Goal: Complete application form

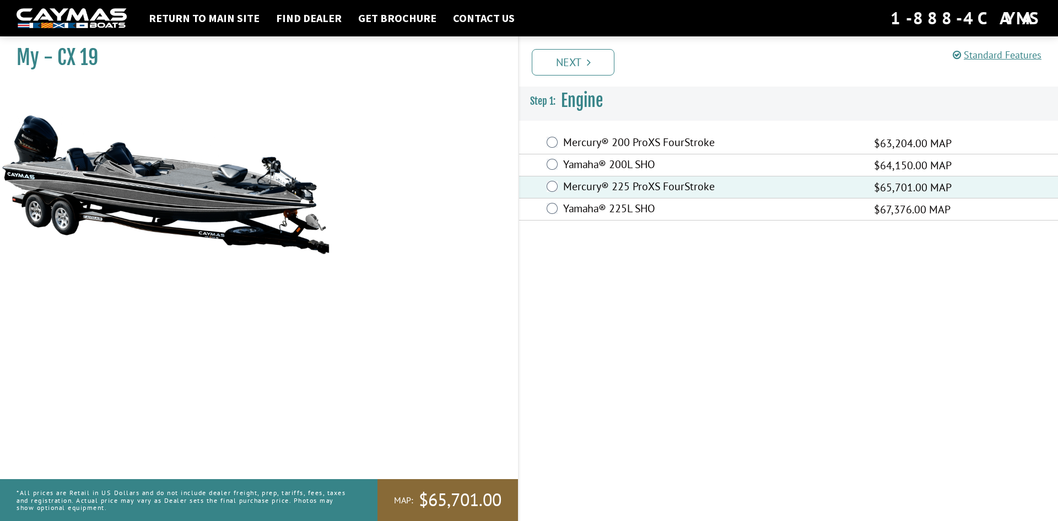
click at [574, 64] on link "Next" at bounding box center [573, 62] width 83 height 26
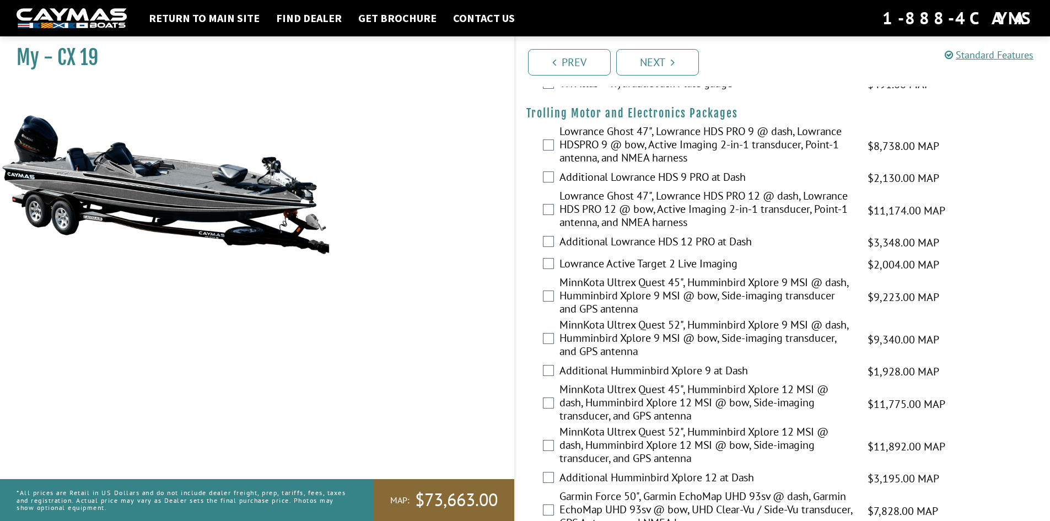
scroll to position [73, 0]
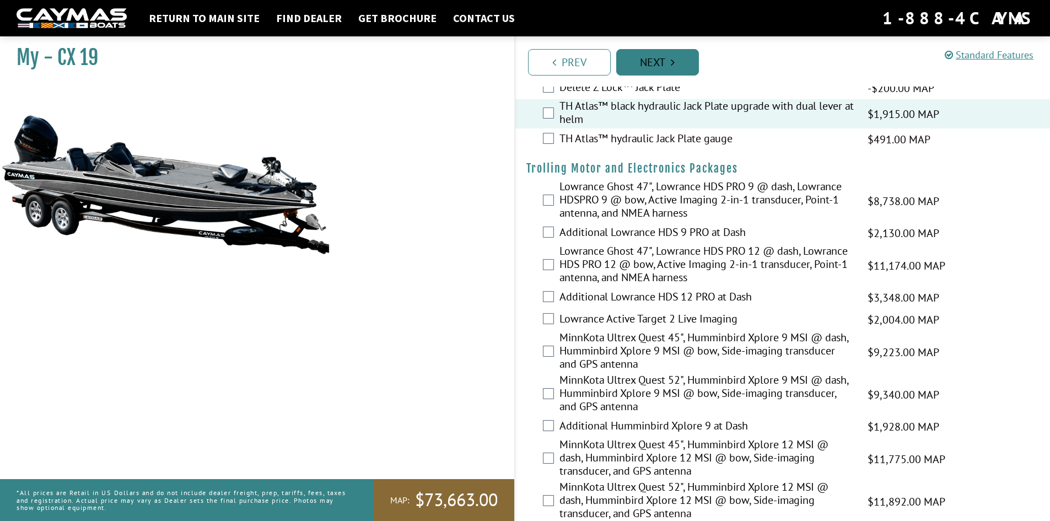
click at [654, 68] on link "Next" at bounding box center [657, 62] width 83 height 26
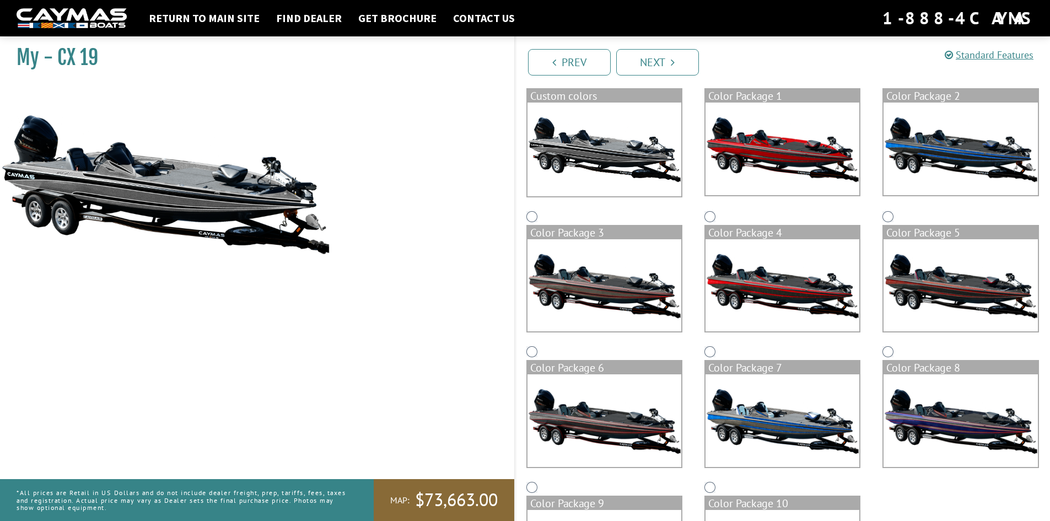
scroll to position [110, 0]
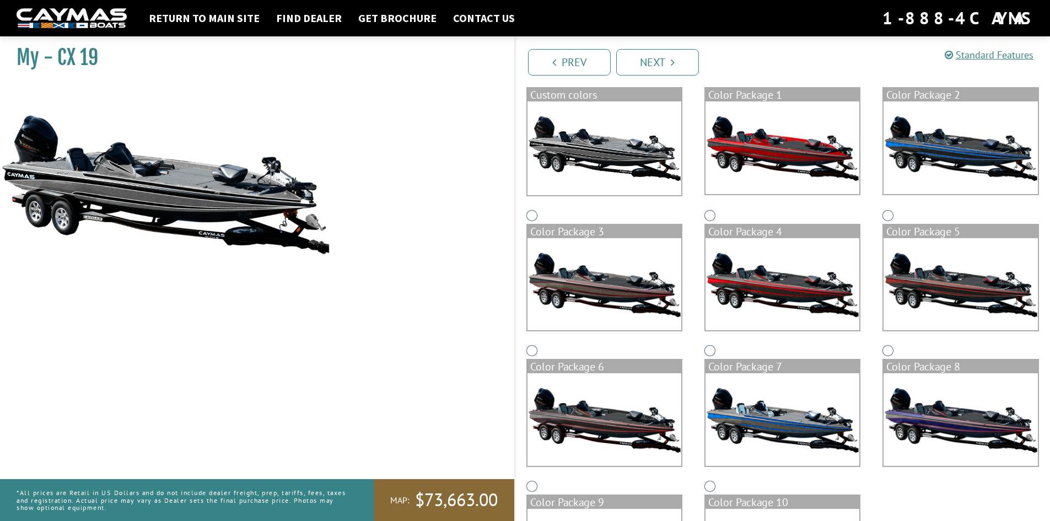
click at [756, 157] on img at bounding box center [783, 147] width 154 height 93
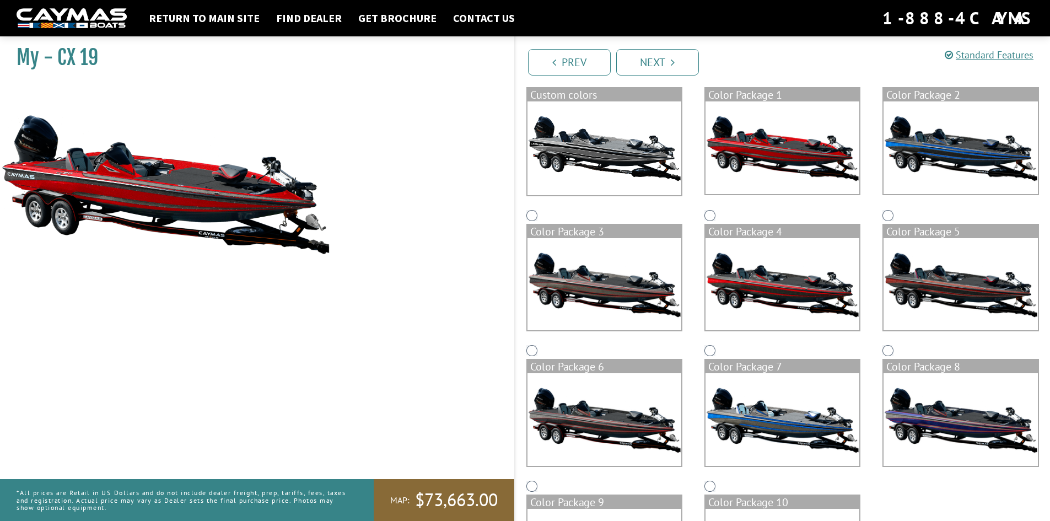
click at [765, 282] on img at bounding box center [783, 284] width 154 height 93
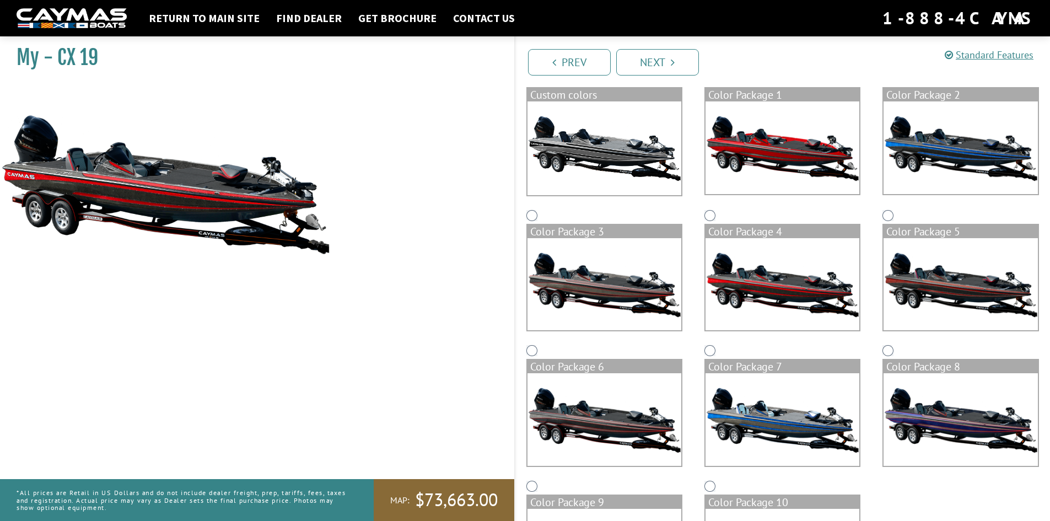
click at [956, 282] on img at bounding box center [961, 284] width 154 height 93
click at [598, 416] on img at bounding box center [604, 419] width 154 height 93
click at [753, 419] on img at bounding box center [783, 419] width 154 height 93
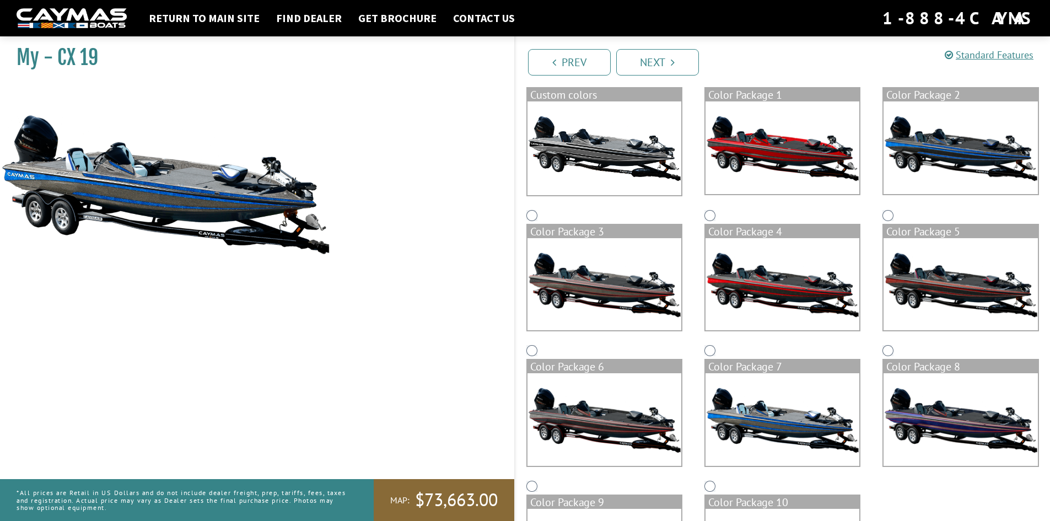
click at [981, 413] on img at bounding box center [961, 419] width 154 height 93
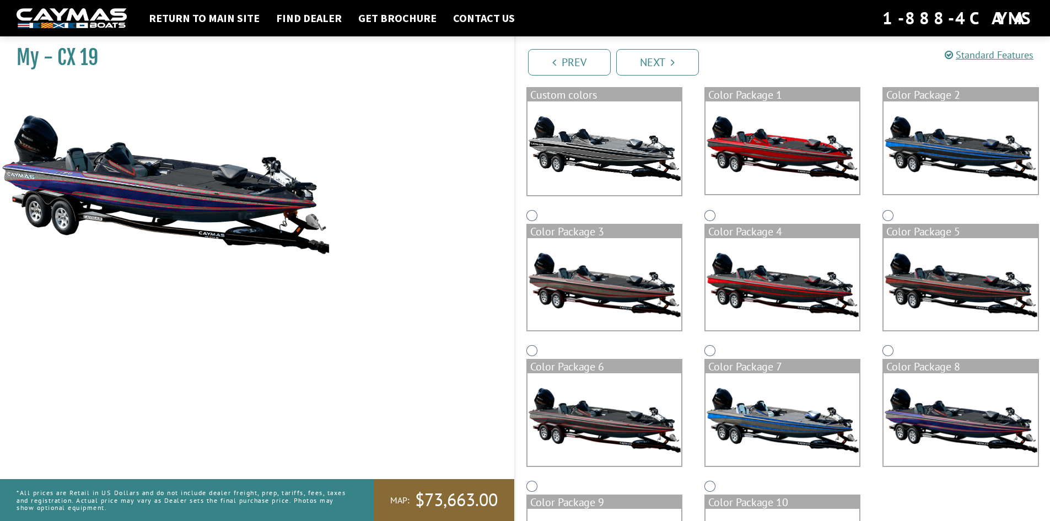
click at [769, 152] on img at bounding box center [783, 147] width 154 height 93
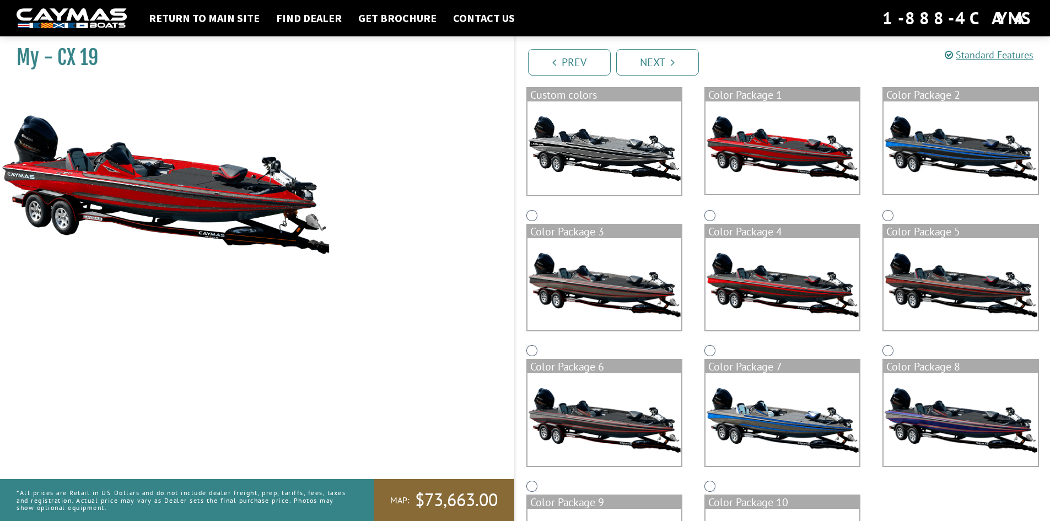
click at [793, 286] on img at bounding box center [783, 284] width 154 height 93
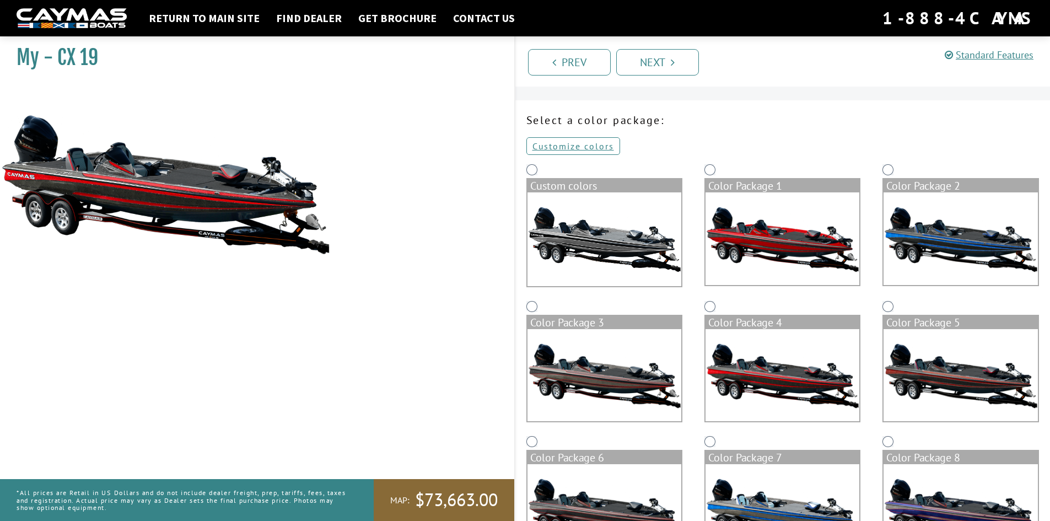
scroll to position [0, 0]
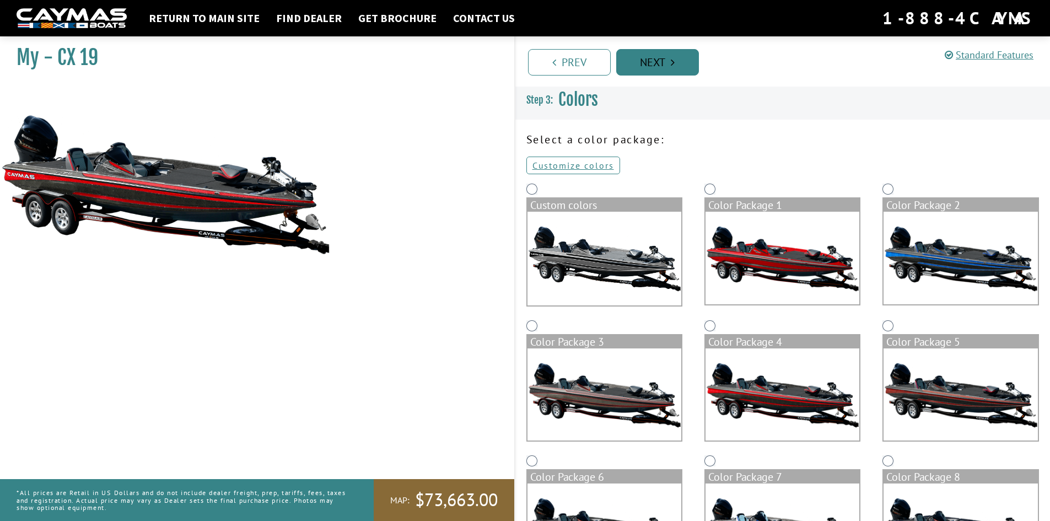
click at [661, 67] on link "Next" at bounding box center [657, 62] width 83 height 26
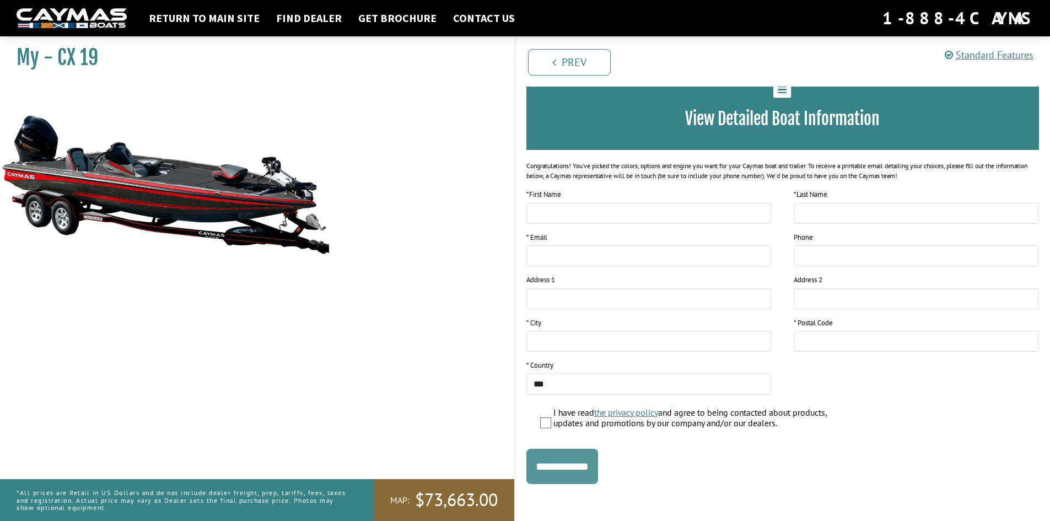
scroll to position [71, 0]
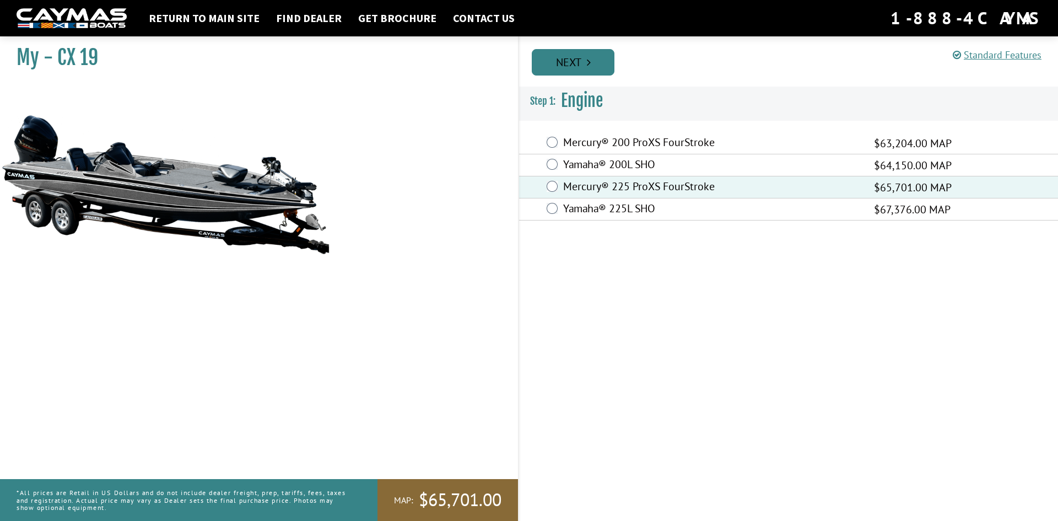
click at [581, 60] on link "Next" at bounding box center [573, 62] width 83 height 26
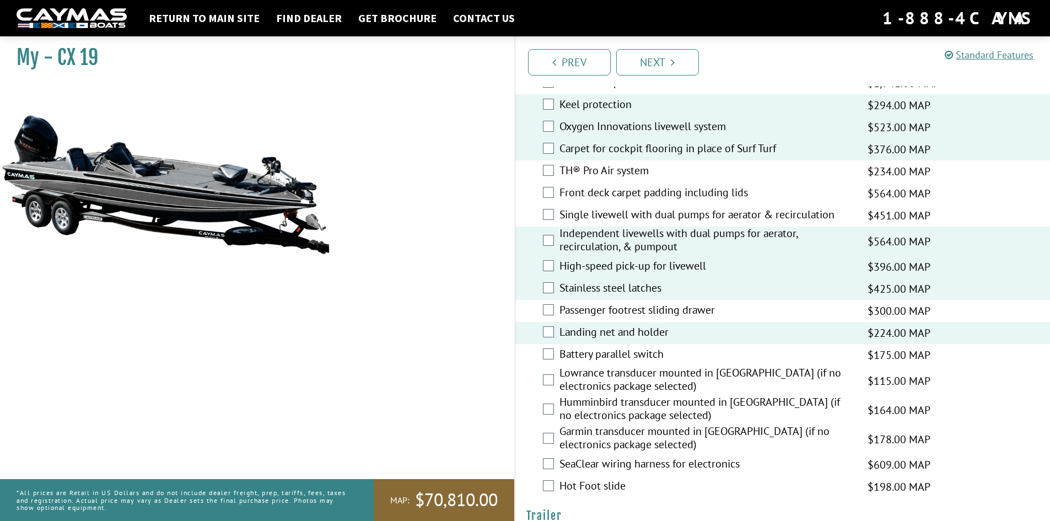
scroll to position [1378, 0]
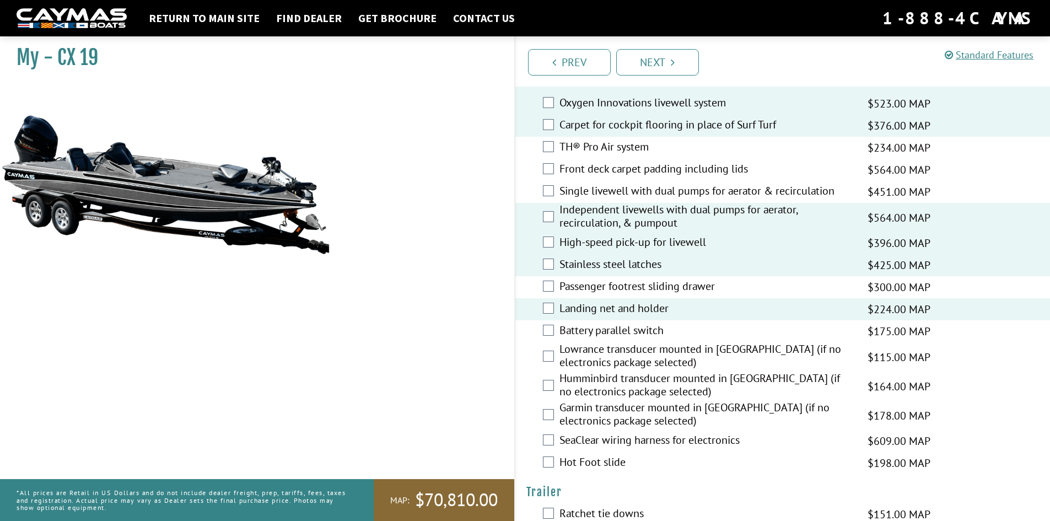
click at [554, 461] on div "Hot Foot slide $198.00 MAP $234.00 MSRP" at bounding box center [782, 463] width 535 height 22
